Goal: Use online tool/utility: Utilize a website feature to perform a specific function

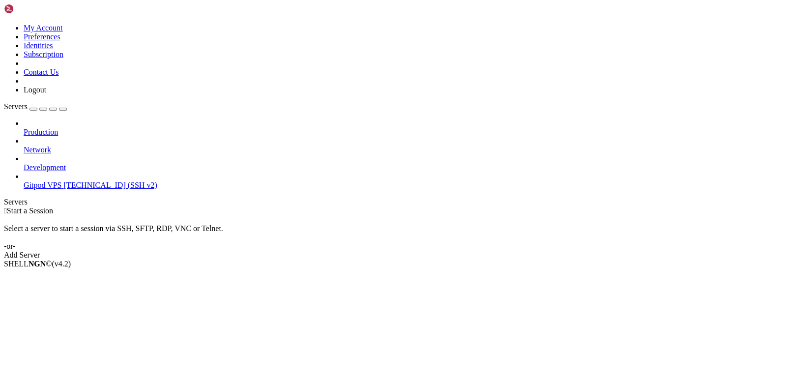
click at [64, 181] on span "[TECHNICAL_ID] (SSH v2)" at bounding box center [110, 185] width 93 height 8
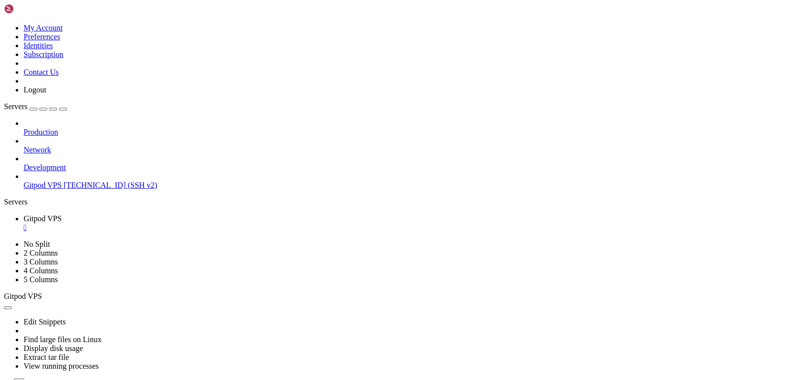
drag, startPoint x: 216, startPoint y: 681, endPoint x: 157, endPoint y: 679, distance: 59.0
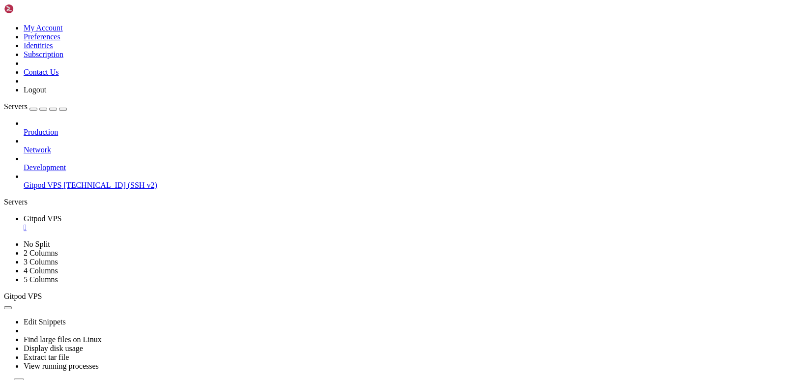
scroll to position [201, 0]
drag, startPoint x: 132, startPoint y: 694, endPoint x: 8, endPoint y: 653, distance: 130.1
